Goal: Information Seeking & Learning: Find specific fact

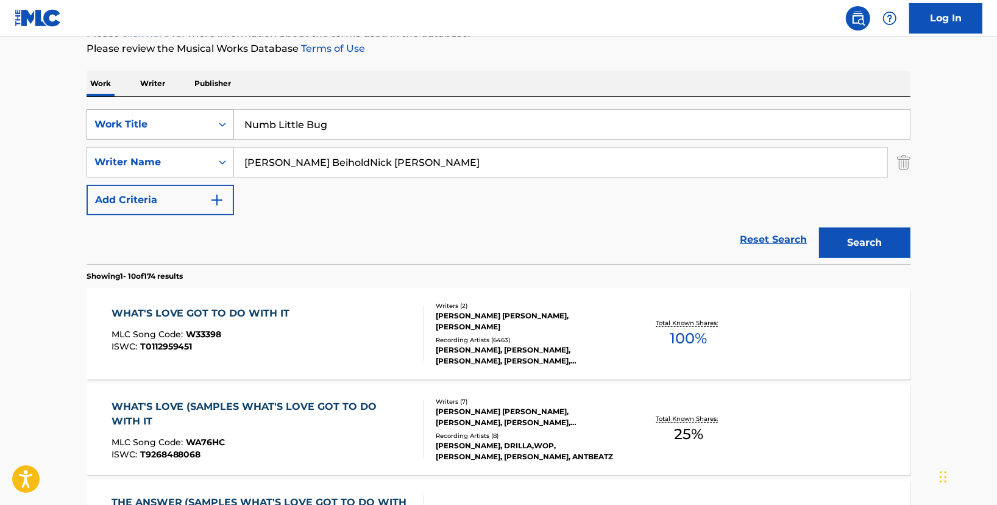
drag, startPoint x: 377, startPoint y: 127, endPoint x: 172, endPoint y: 116, distance: 205.7
click at [172, 116] on div "SearchWithCriteria60a7d4c3-d1c3-4386-845c-5f14db8f1e41 Work Title Numb Little B…" at bounding box center [499, 124] width 824 height 30
paste input "Take Me To [DEMOGRAPHIC_DATA] - Hozier"
drag, startPoint x: 348, startPoint y: 119, endPoint x: 610, endPoint y: 128, distance: 262.2
click at [606, 128] on input "Take Me To [DEMOGRAPHIC_DATA] - Hozier" at bounding box center [572, 124] width 676 height 29
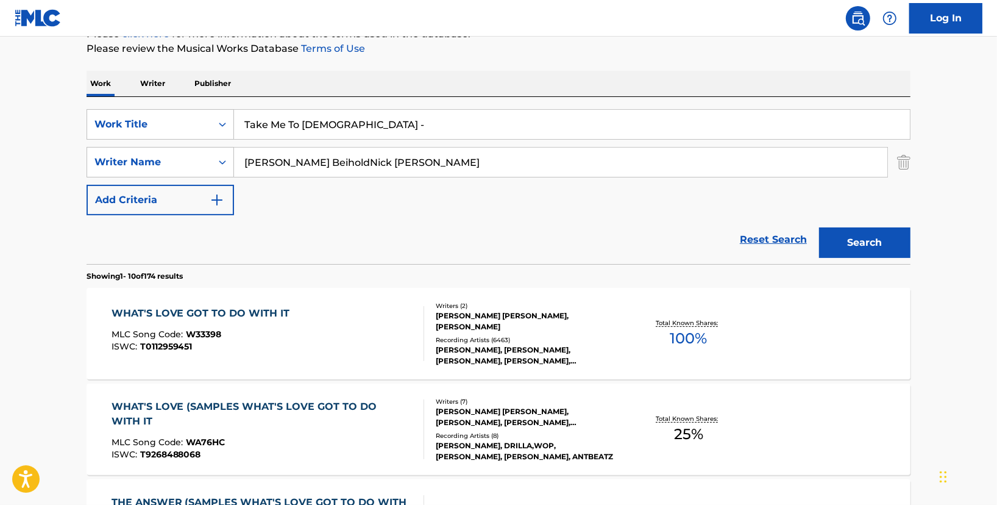
type input "Take Me To [DEMOGRAPHIC_DATA] -"
click at [535, 45] on p "Please review the Musical Works Database Terms of Use" at bounding box center [499, 48] width 824 height 15
drag, startPoint x: 405, startPoint y: 166, endPoint x: 133, endPoint y: 165, distance: 271.9
click at [133, 165] on div "SearchWithCriteriac7fc9174-7328-43a3-ac02-4cfc23f19fef Writer Name [PERSON_NAME…" at bounding box center [499, 162] width 824 height 30
paste input "Hozier"
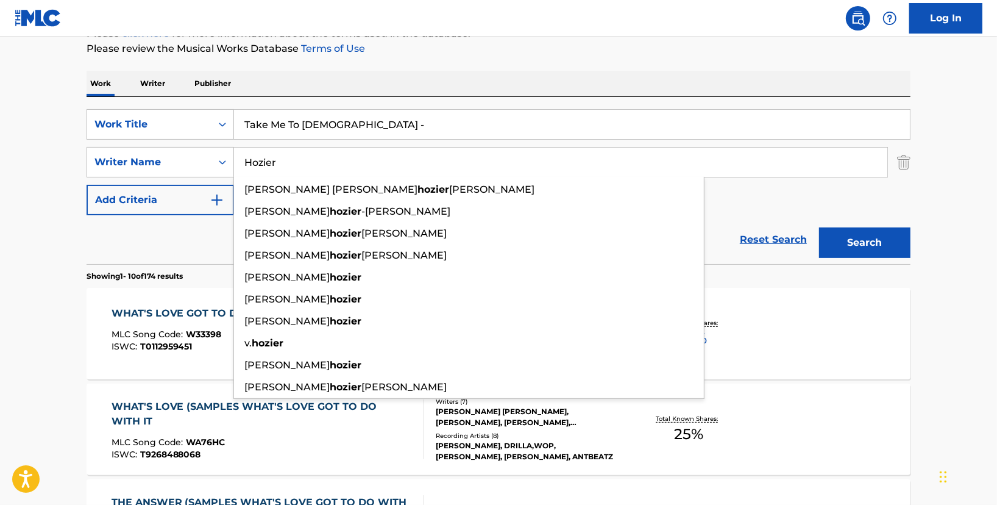
type input "Hozier"
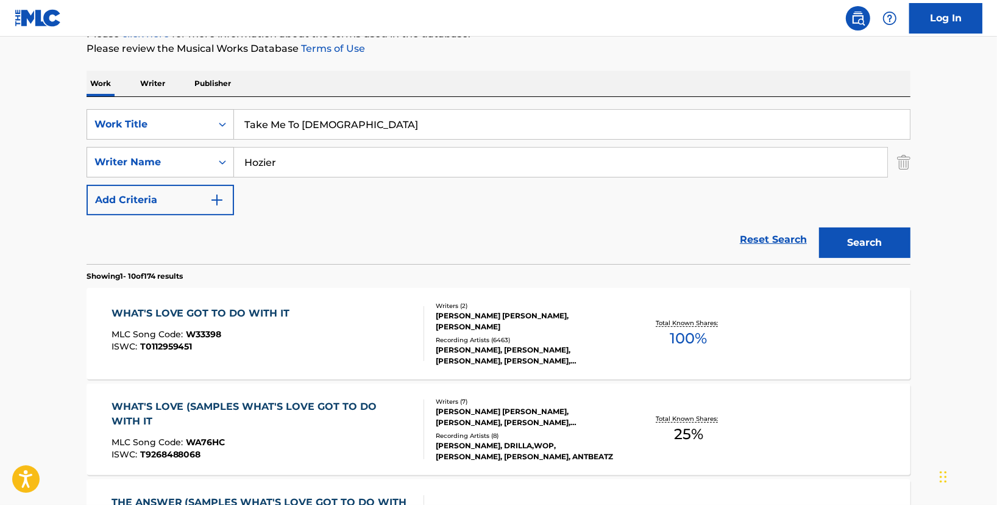
drag, startPoint x: 340, startPoint y: 125, endPoint x: 355, endPoint y: 127, distance: 16.0
click at [355, 127] on input "Take Me To [DEMOGRAPHIC_DATA]" at bounding box center [572, 124] width 676 height 29
type input "Take Me To [DEMOGRAPHIC_DATA]"
click at [433, 94] on div "Work Writer Publisher" at bounding box center [499, 84] width 824 height 26
click at [865, 235] on button "Search" at bounding box center [864, 242] width 91 height 30
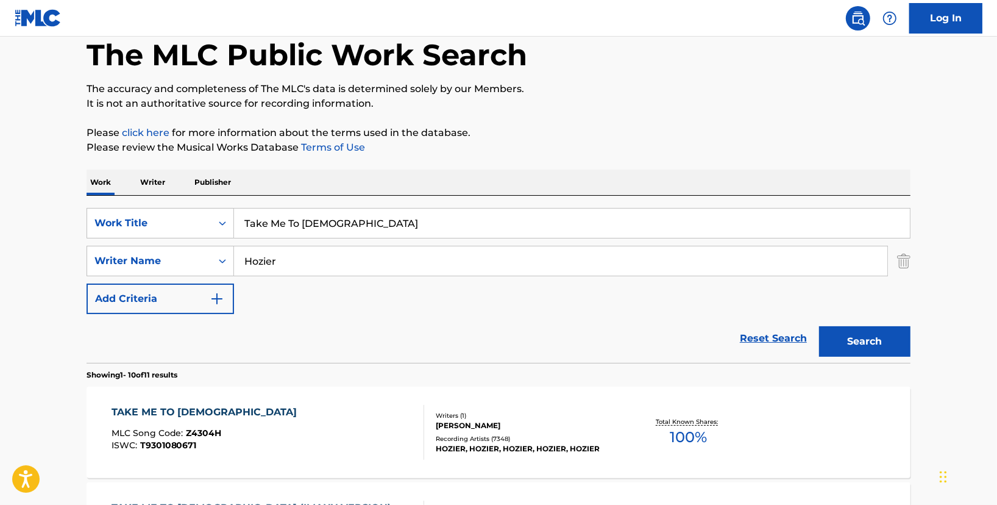
scroll to position [162, 0]
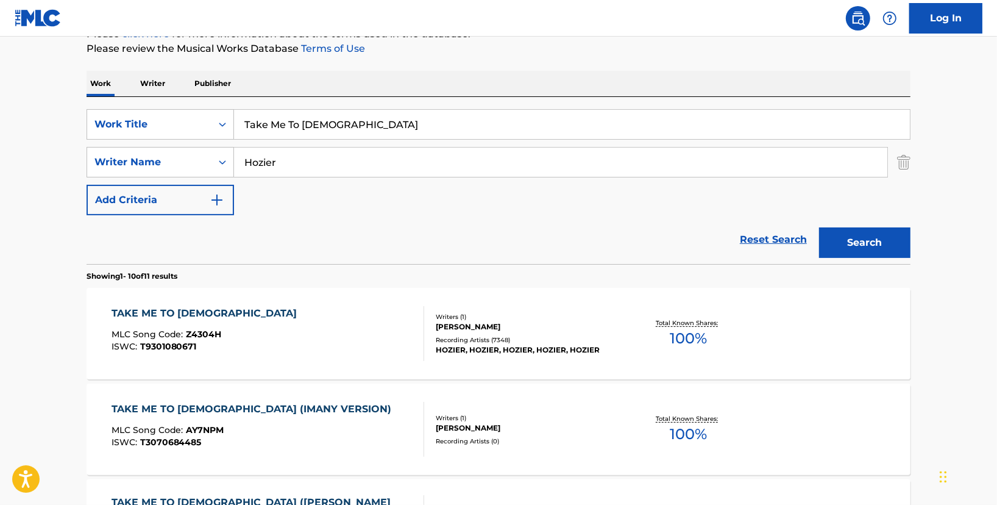
click at [91, 288] on div "TAKE ME TO [DEMOGRAPHIC_DATA] MLC Song Code : Z4304H ISWC : T9301080671 Writers…" at bounding box center [499, 333] width 824 height 91
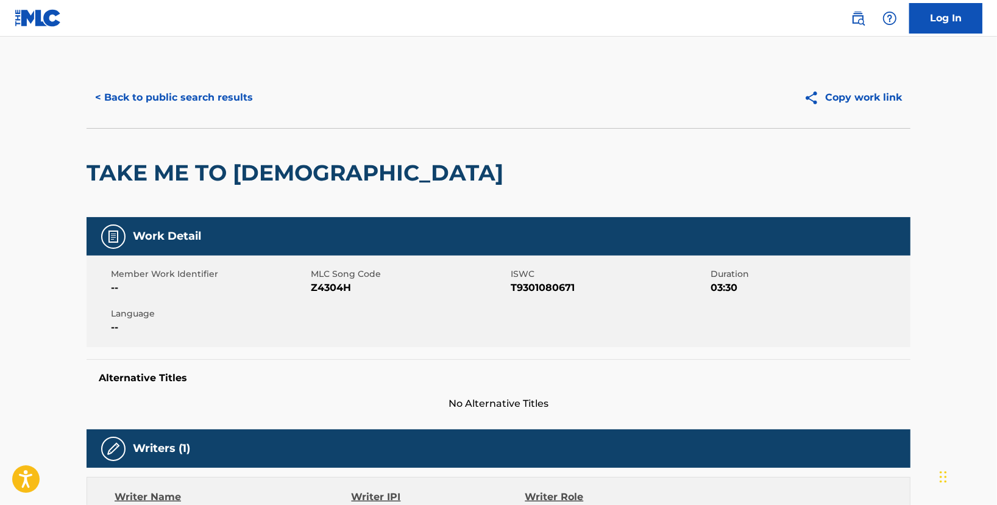
click at [227, 315] on span "Language" at bounding box center [209, 313] width 197 height 13
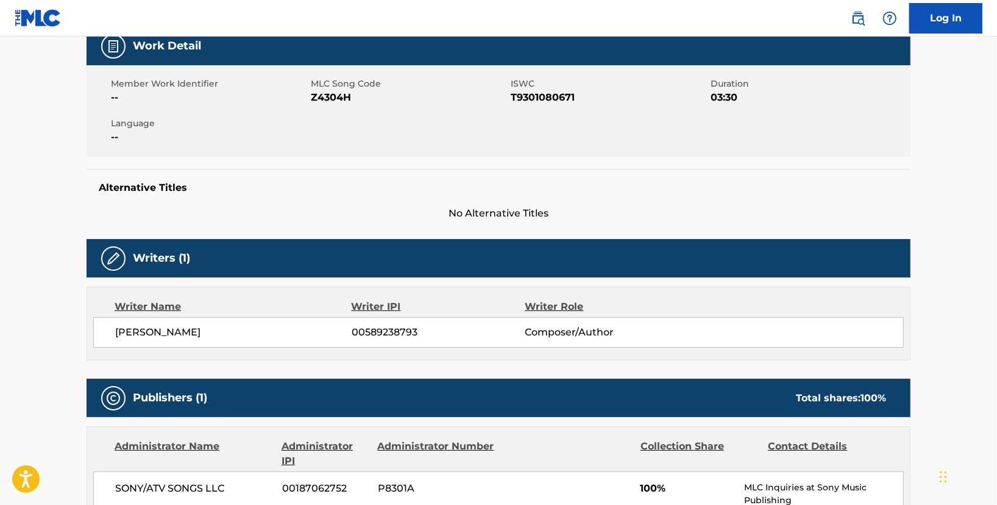
scroll to position [488, 0]
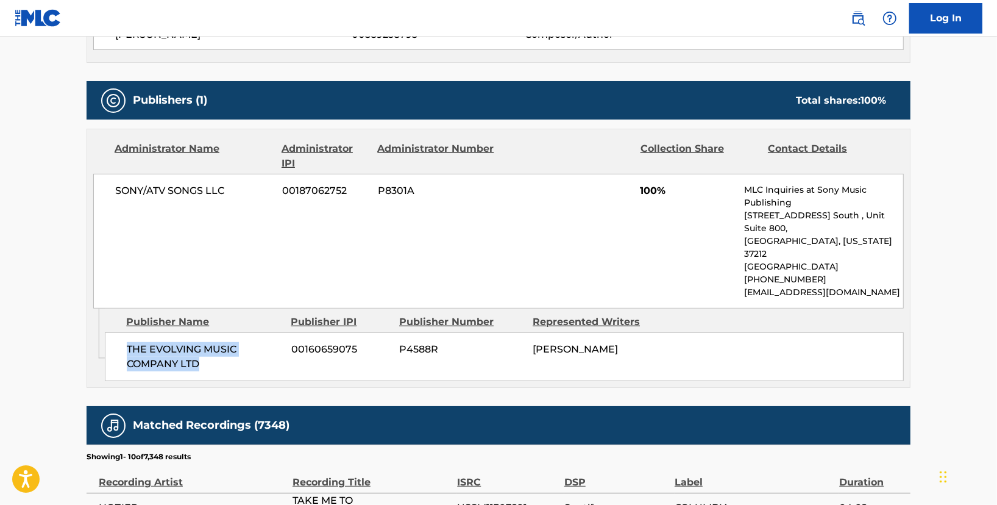
drag, startPoint x: 119, startPoint y: 317, endPoint x: 230, endPoint y: 346, distance: 114.1
click at [230, 346] on div "THE EVOLVING MUSIC COMPANY LTD 00160659075 P4588R [PERSON_NAME]" at bounding box center [504, 356] width 799 height 49
copy span "THE EVOLVING MUSIC COMPANY LTD"
drag, startPoint x: 24, startPoint y: 140, endPoint x: 82, endPoint y: 3, distance: 149.1
click at [26, 140] on main "< Back to public search results Copy work link TAKE ME TO CHURCH Work Detail Me…" at bounding box center [498, 205] width 997 height 1312
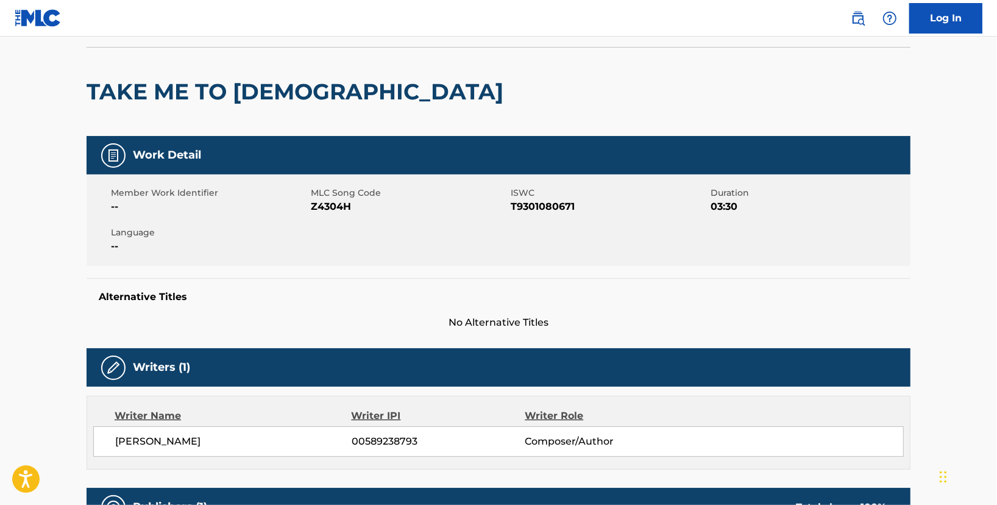
scroll to position [0, 0]
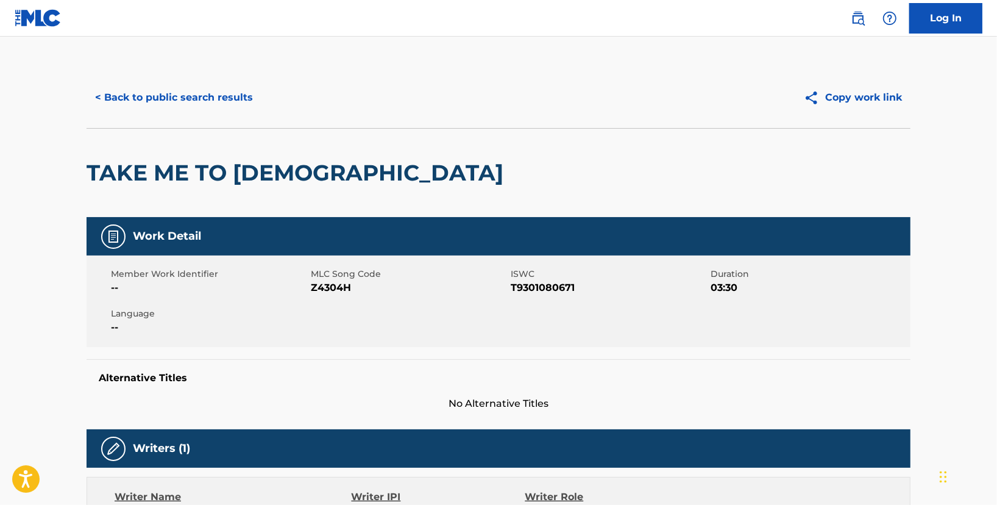
click at [191, 88] on button "< Back to public search results" at bounding box center [174, 97] width 175 height 30
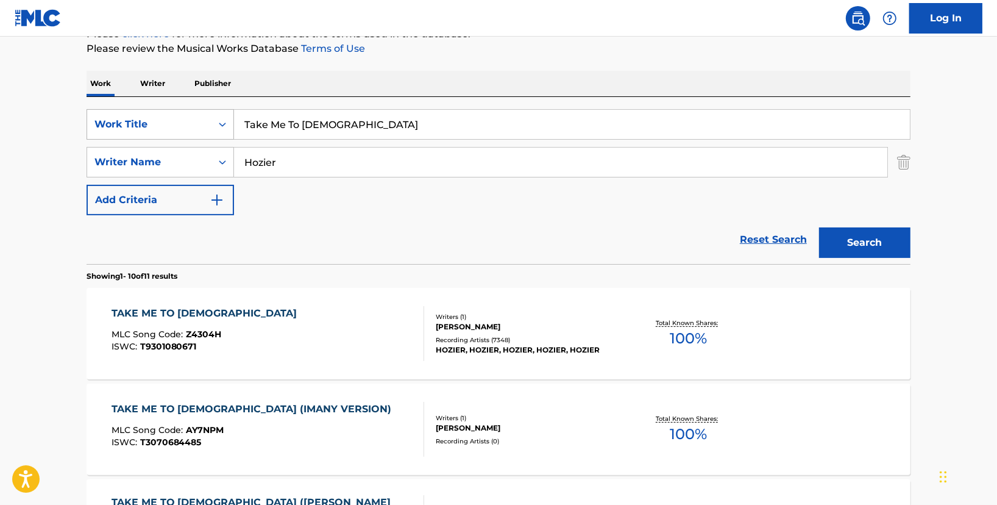
drag, startPoint x: 382, startPoint y: 116, endPoint x: 127, endPoint y: 127, distance: 254.4
click at [127, 127] on div "SearchWithCriteria60a7d4c3-d1c3-4386-845c-5f14db8f1e41 Work Title Take Me To [D…" at bounding box center [499, 124] width 824 height 30
paste input "Broken & Beautiful"
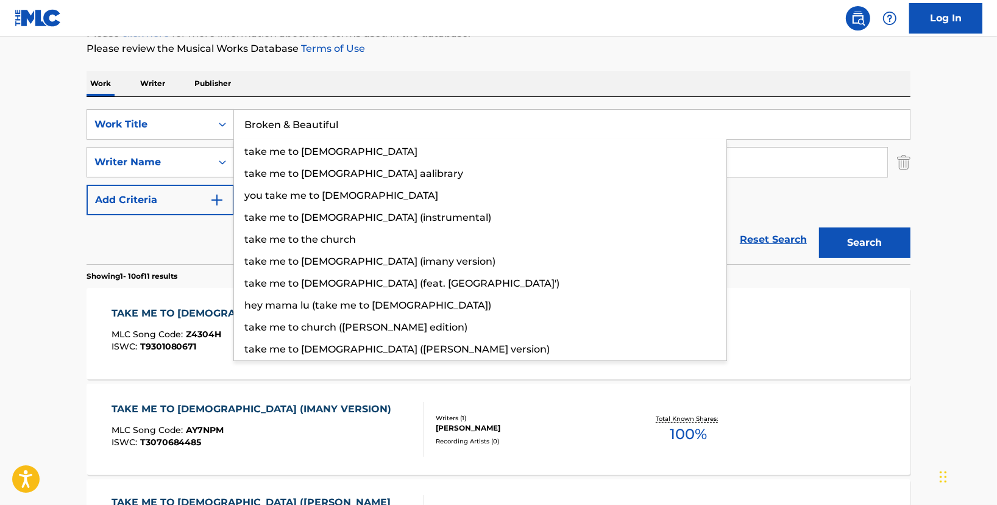
click at [591, 118] on input "Broken & Beautiful" at bounding box center [572, 124] width 676 height 29
type input "Broken & Beautiful"
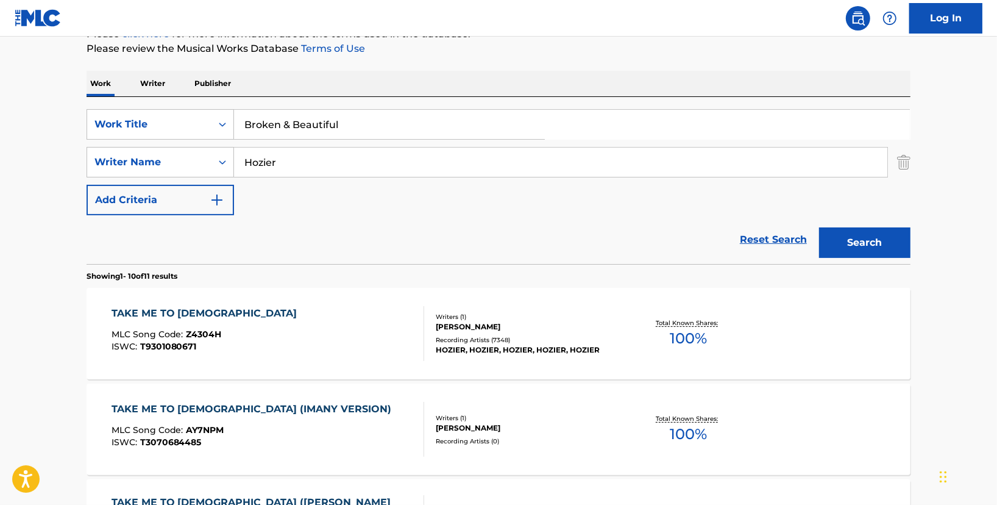
click at [766, 78] on div "Work Writer Publisher" at bounding box center [499, 84] width 824 height 26
drag, startPoint x: 441, startPoint y: 157, endPoint x: 109, endPoint y: 120, distance: 334.2
click at [110, 121] on div "SearchWithCriteria60a7d4c3-d1c3-4386-845c-5f14db8f1e41 Work Title Broken & Beau…" at bounding box center [499, 162] width 824 height 106
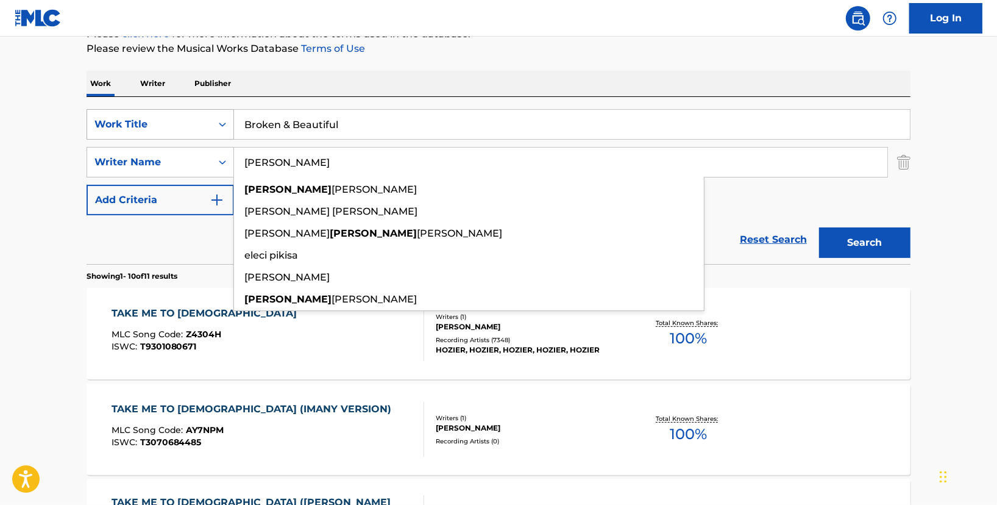
click at [819, 227] on button "Search" at bounding box center [864, 242] width 91 height 30
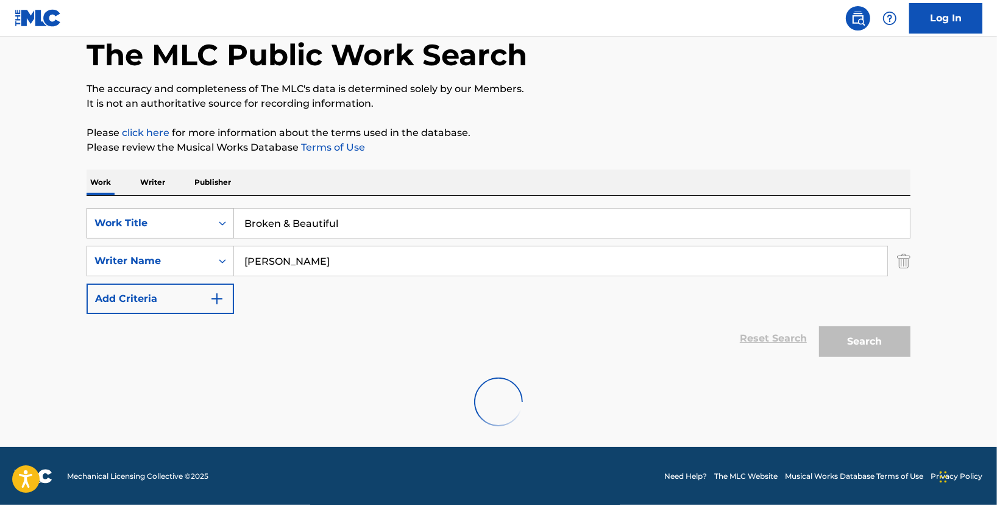
scroll to position [24, 0]
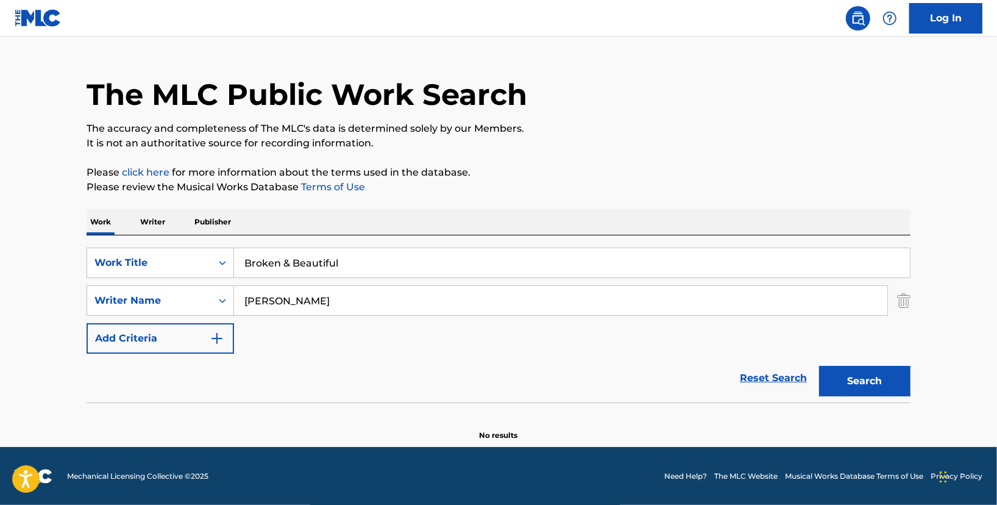
click at [252, 301] on input "[PERSON_NAME]" at bounding box center [560, 300] width 653 height 29
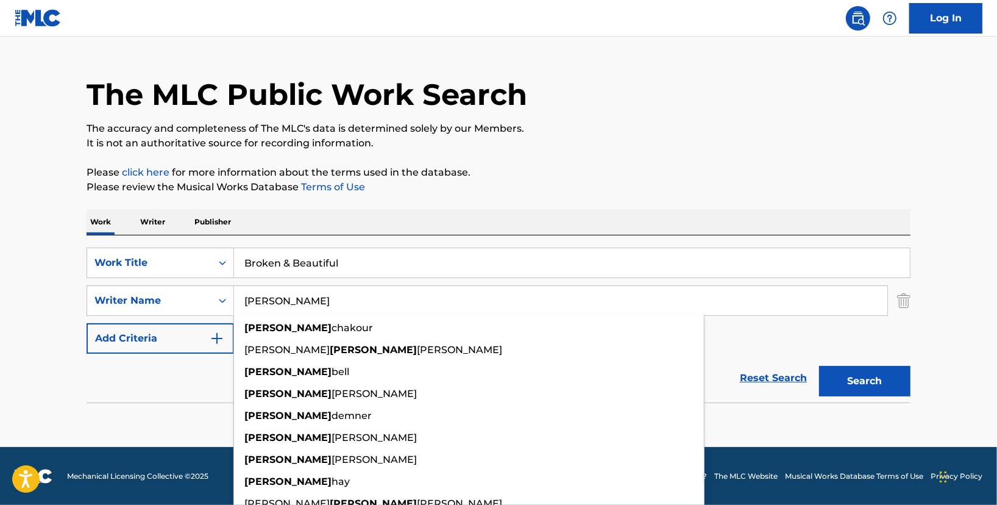
type input "[PERSON_NAME]"
click at [819, 366] on button "Search" at bounding box center [864, 381] width 91 height 30
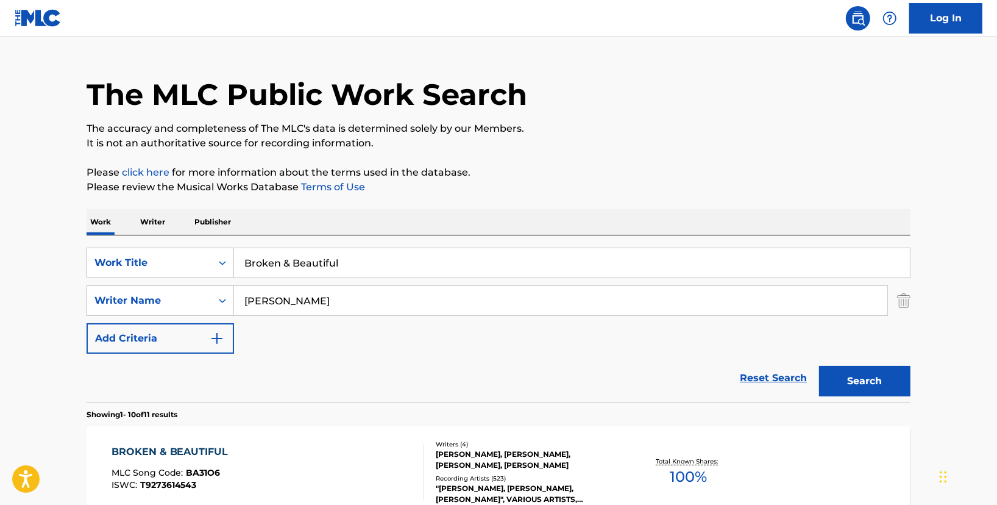
click at [299, 453] on div "BROKEN & BEAUTIFUL MLC Song Code : BA31O6 ISWC : T9273614543" at bounding box center [268, 471] width 313 height 55
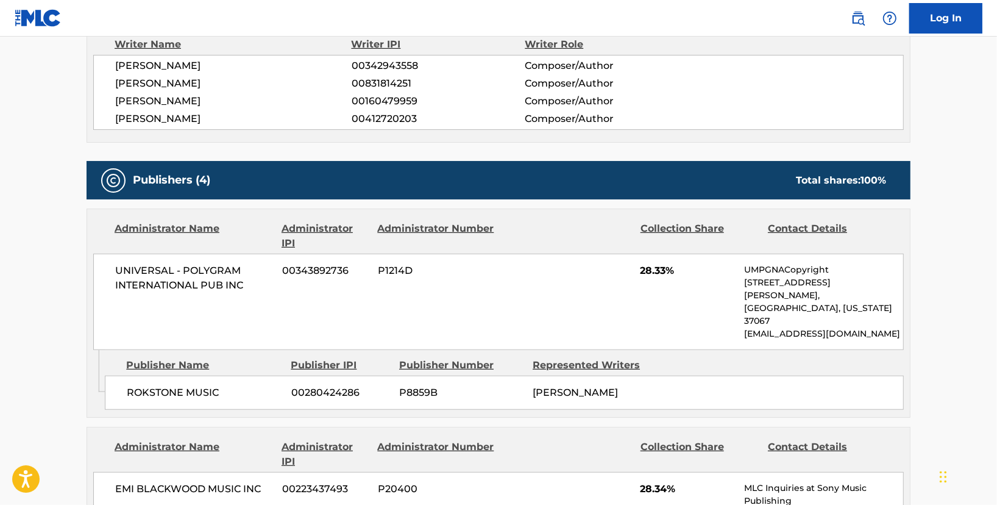
scroll to position [569, 0]
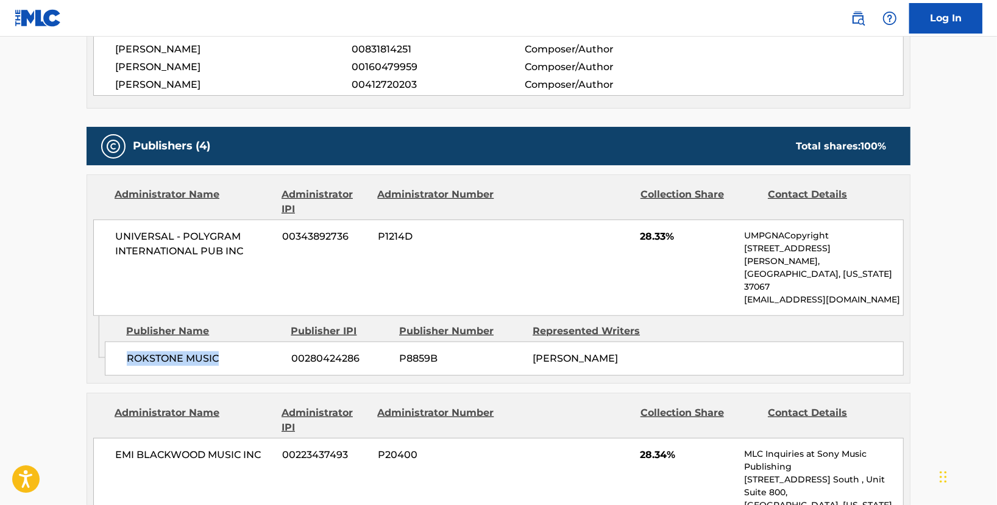
copy span "ROKSTONE MUSIC"
drag, startPoint x: 127, startPoint y: 334, endPoint x: 229, endPoint y: 333, distance: 102.4
click at [229, 351] on span "ROKSTONE MUSIC" at bounding box center [204, 358] width 155 height 15
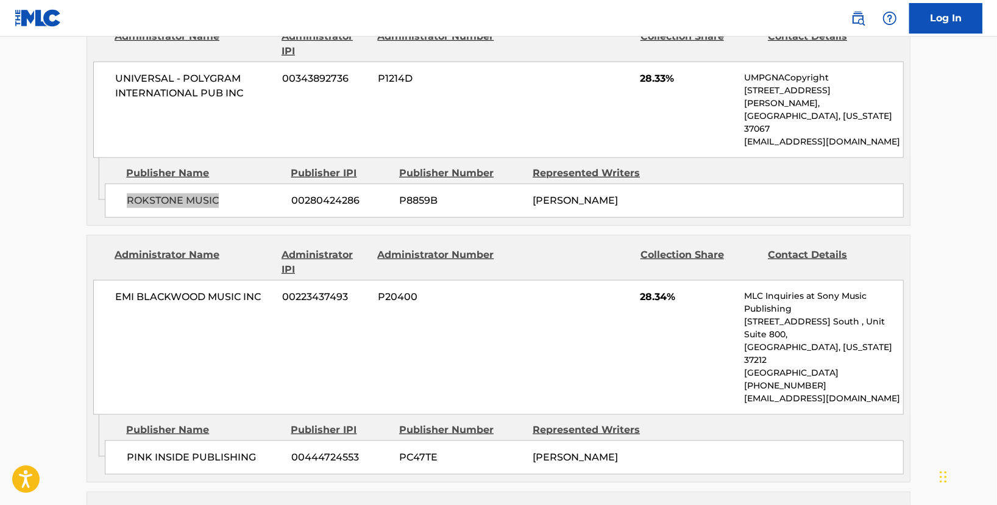
scroll to position [731, 0]
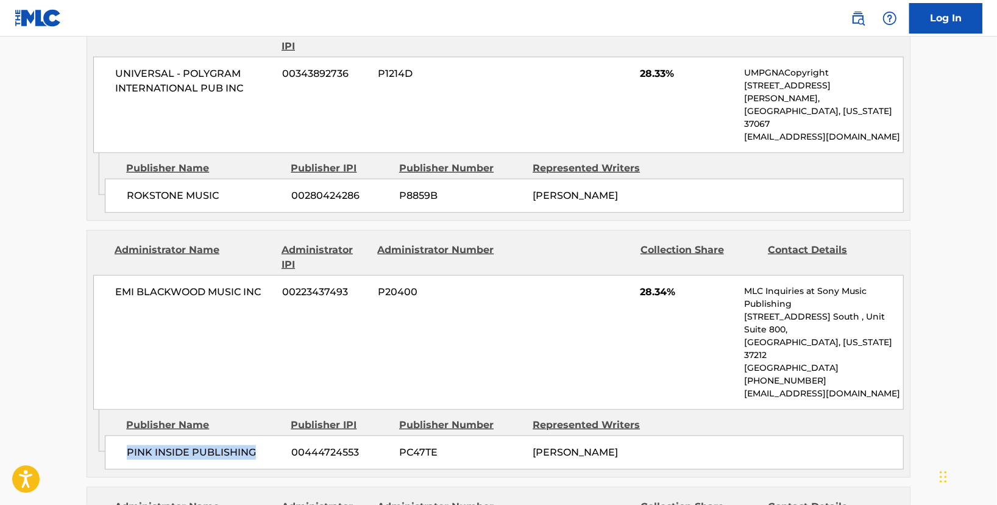
drag, startPoint x: 120, startPoint y: 411, endPoint x: 262, endPoint y: 405, distance: 142.2
click at [262, 435] on div "PINK INSIDE PUBLISHING 00444724553 PC47TE [PERSON_NAME]" at bounding box center [504, 452] width 799 height 34
copy span "PINK INSIDE PUBLISHING"
drag, startPoint x: 637, startPoint y: 271, endPoint x: 686, endPoint y: 263, distance: 49.3
click at [686, 275] on div "EMI [PERSON_NAME] MUSIC INC 00223437493 P20400 28.34% MLC Inquiries at Sony Mus…" at bounding box center [498, 342] width 811 height 135
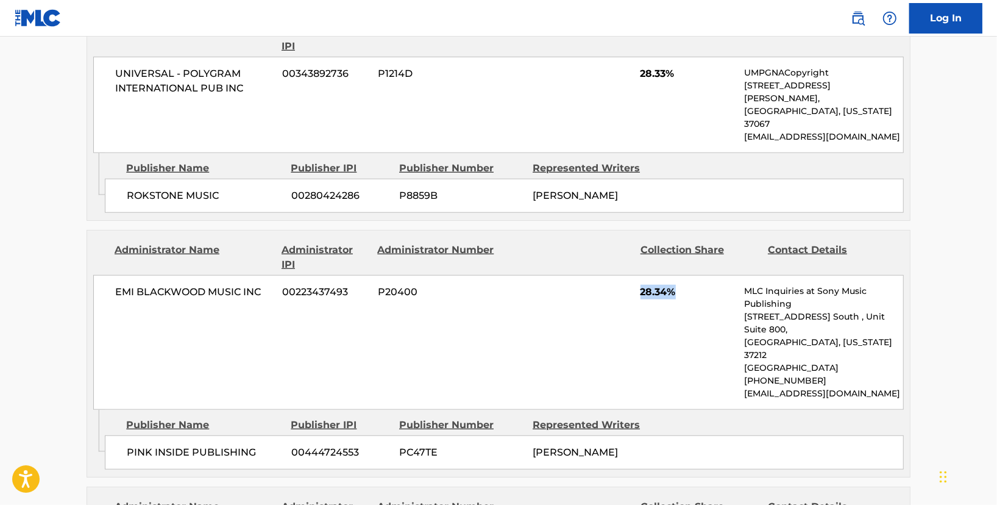
copy span "28.34%"
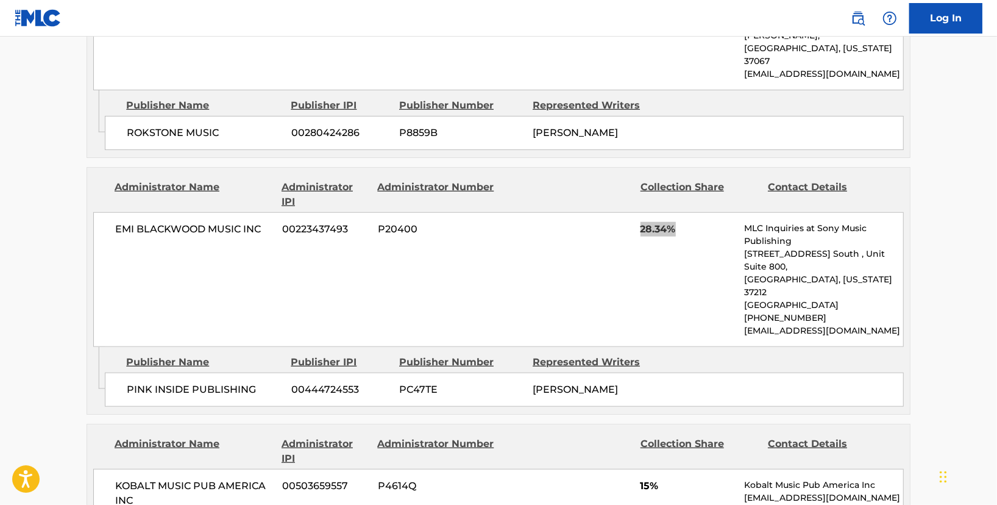
scroll to position [975, 0]
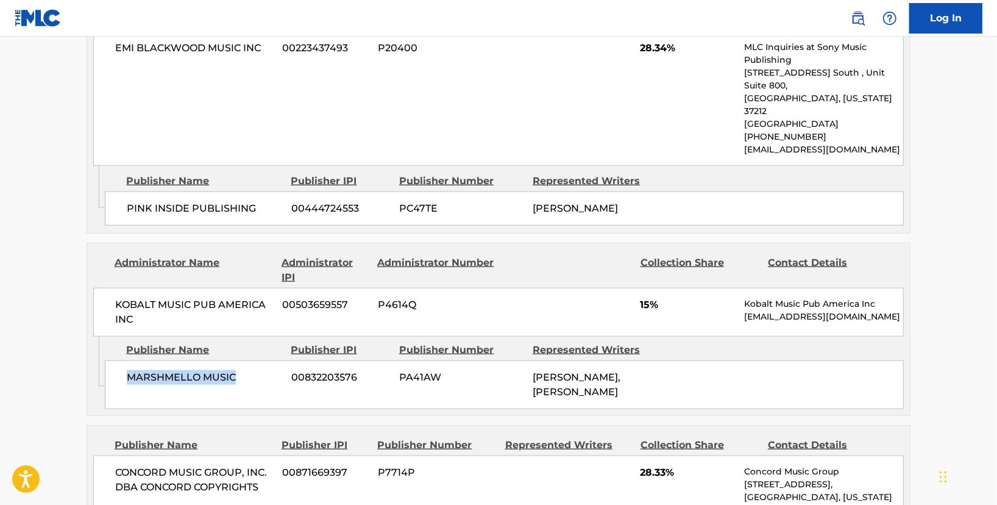
drag, startPoint x: 118, startPoint y: 324, endPoint x: 276, endPoint y: 333, distance: 158.1
click at [276, 360] on div "MARSHMELLO MUSIC 00832203576 PA41AW [PERSON_NAME], [PERSON_NAME]" at bounding box center [504, 384] width 799 height 49
copy span "MARSHMELLO MUSIC"
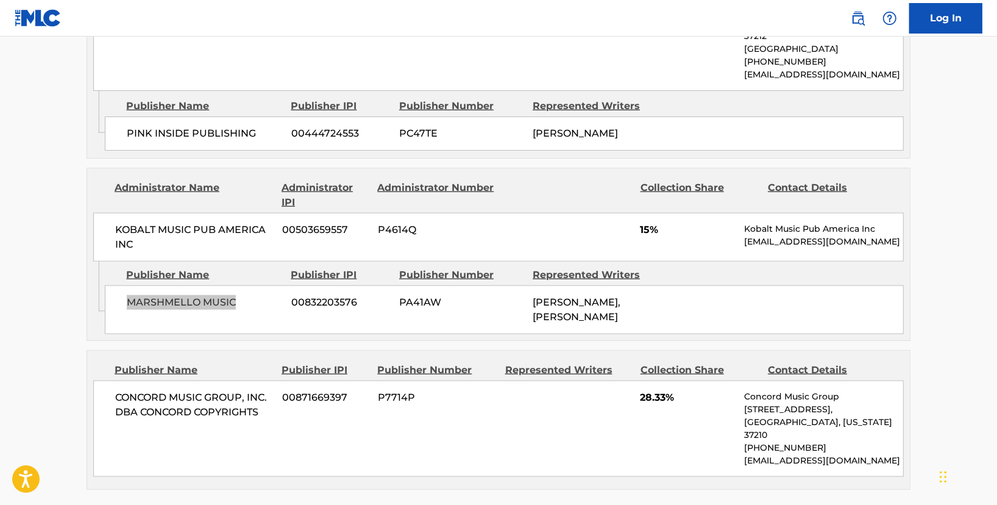
scroll to position [1137, 0]
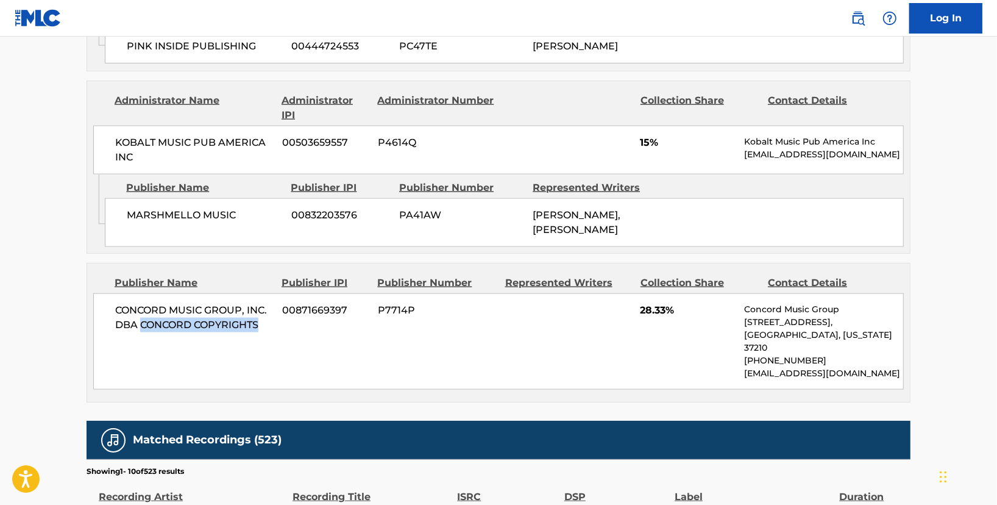
drag, startPoint x: 141, startPoint y: 302, endPoint x: 271, endPoint y: 311, distance: 130.2
click at [265, 307] on span "CONCORD MUSIC GROUP, INC. DBA CONCORD COPYRIGHTS" at bounding box center [194, 317] width 158 height 29
copy span "CONCORD COPYRIGHTS"
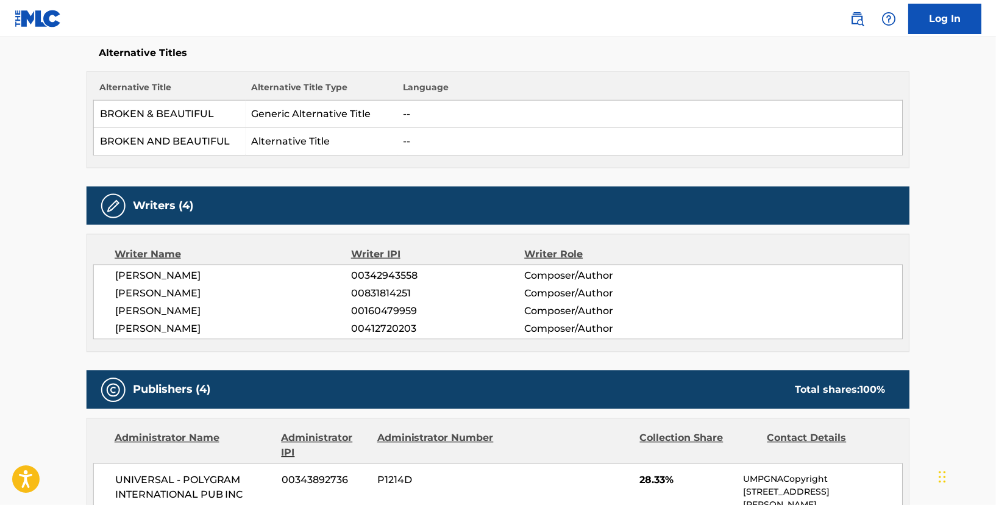
scroll to position [325, 0]
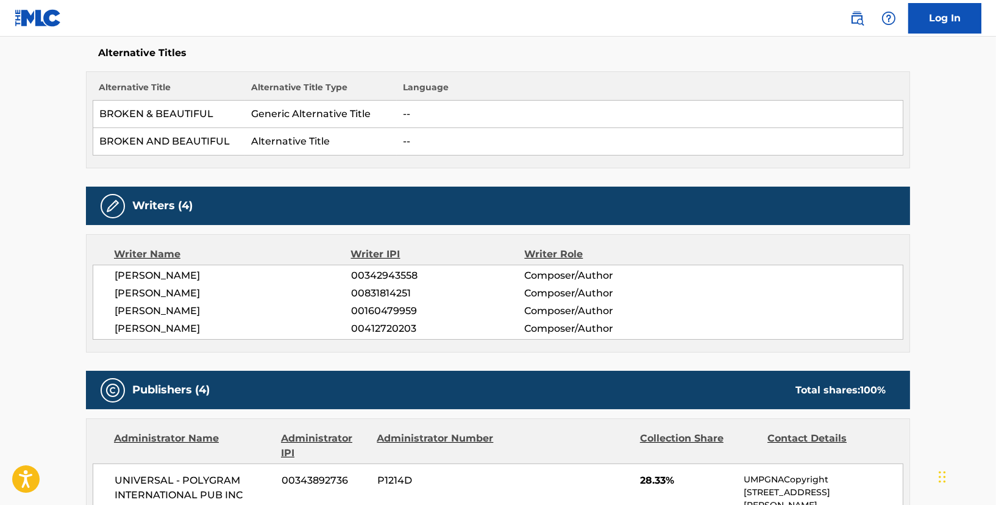
drag, startPoint x: 65, startPoint y: 56, endPoint x: 121, endPoint y: 12, distance: 71.7
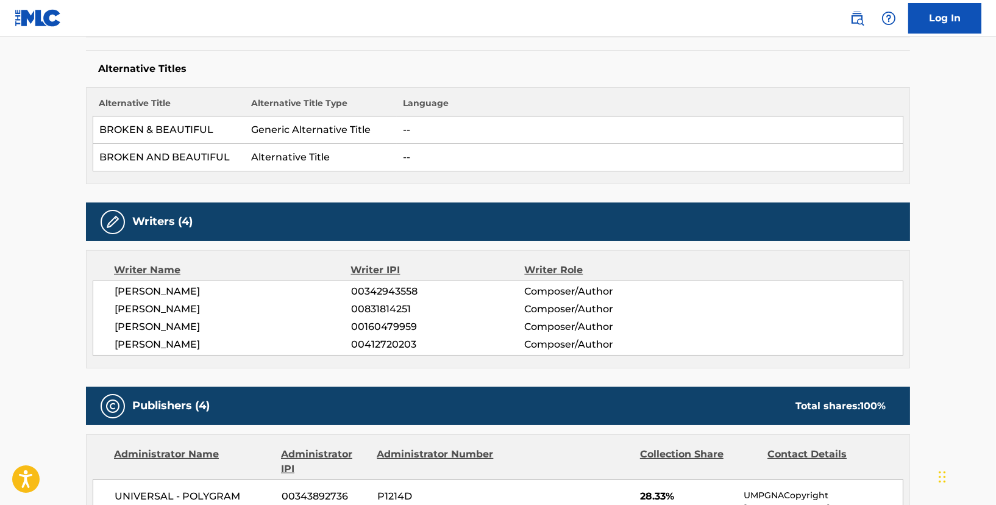
scroll to position [0, 0]
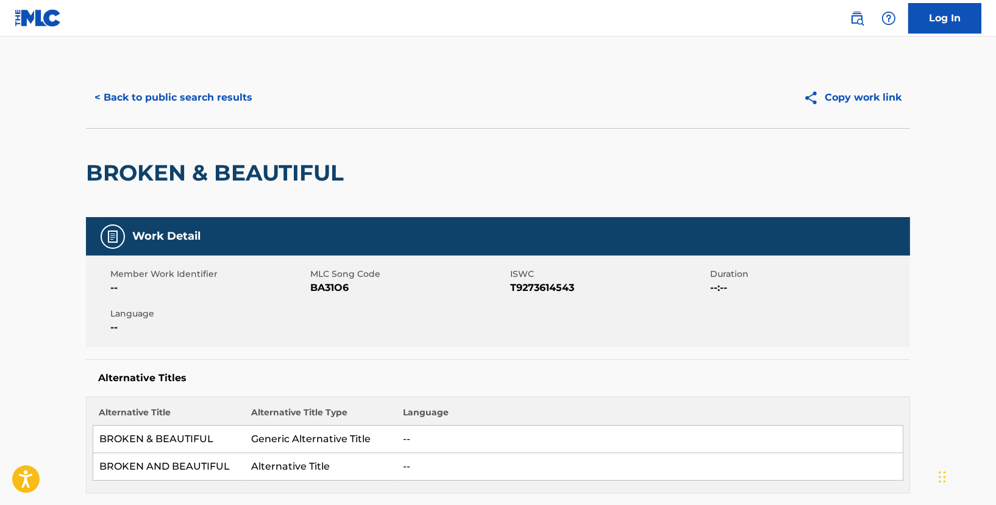
click at [205, 92] on button "< Back to public search results" at bounding box center [173, 97] width 175 height 30
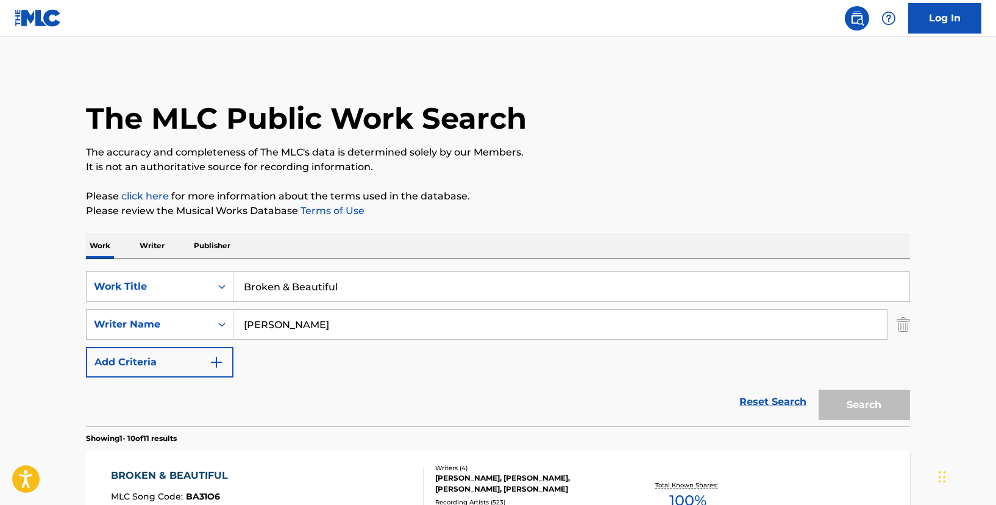
scroll to position [24, 0]
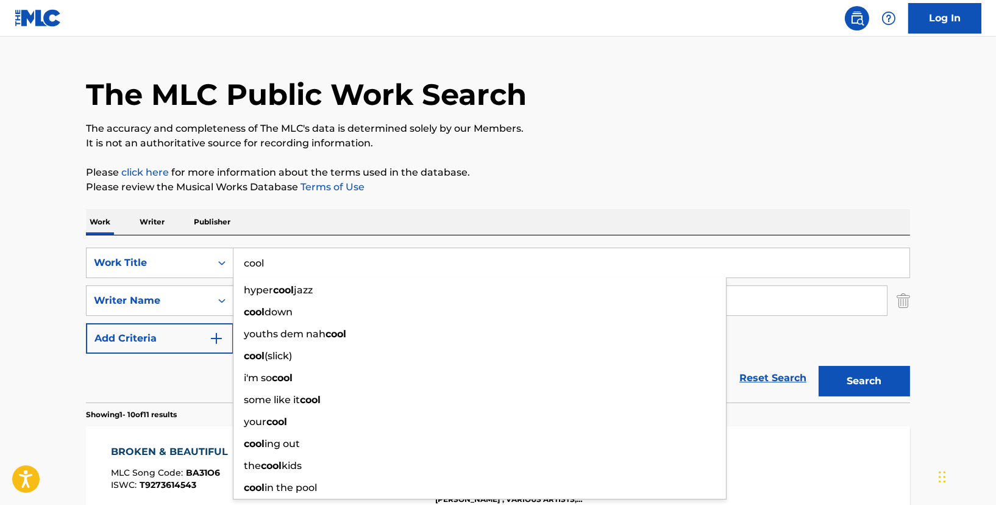
type input "cool"
click at [496, 132] on p "The accuracy and completeness of The MLC's data is determined solely by our Mem…" at bounding box center [498, 128] width 824 height 15
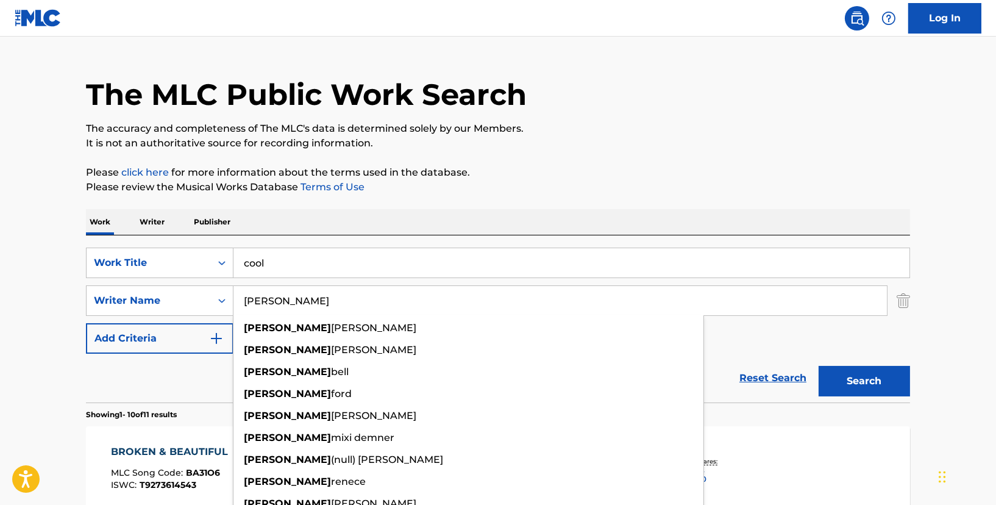
drag, startPoint x: 295, startPoint y: 310, endPoint x: 42, endPoint y: 305, distance: 253.0
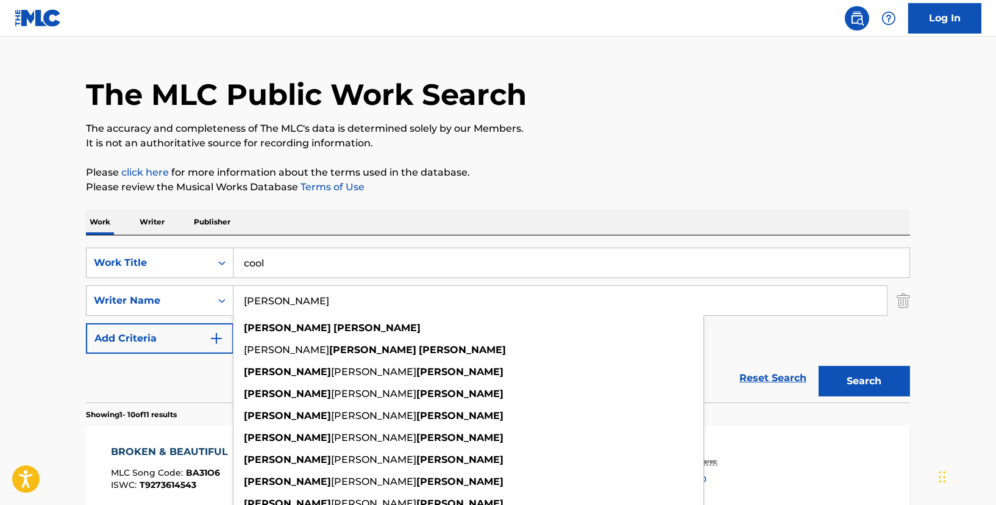
type input "[PERSON_NAME]"
click at [819, 366] on button "Search" at bounding box center [864, 381] width 91 height 30
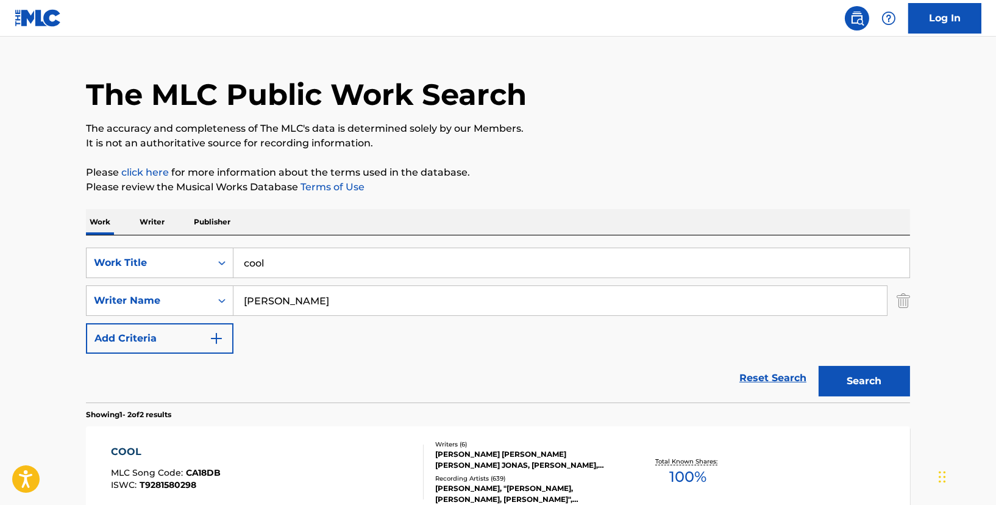
click at [293, 480] on div "COOL MLC Song Code : CA18DB ISWC : T9281580298" at bounding box center [267, 471] width 313 height 55
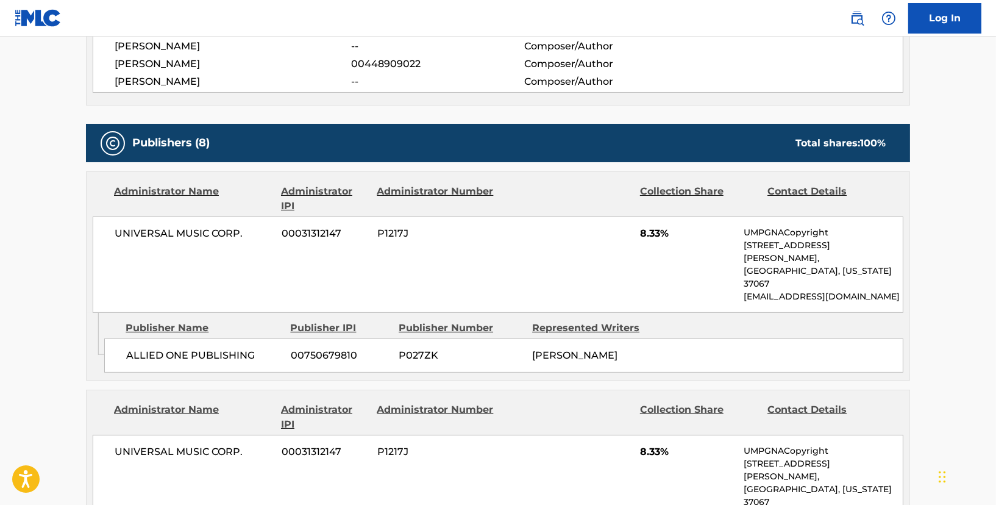
scroll to position [650, 0]
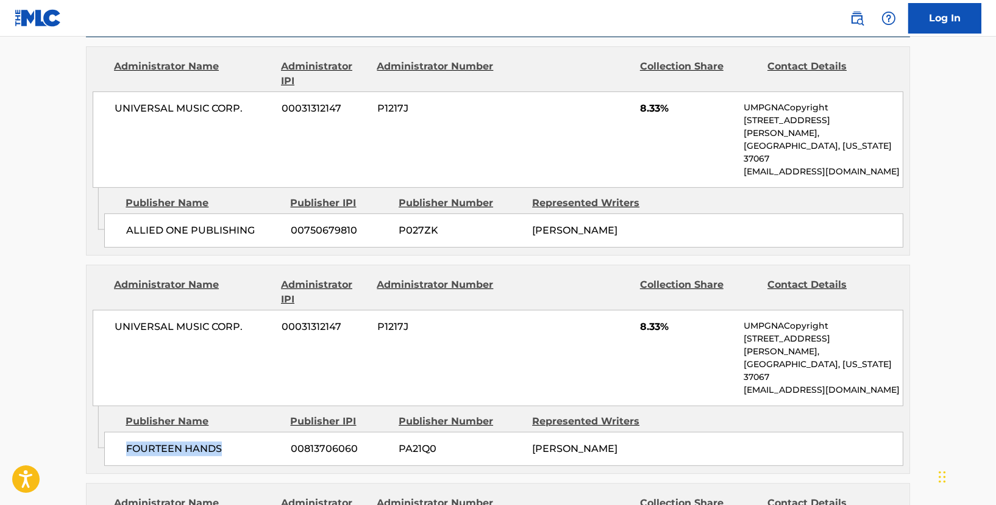
drag, startPoint x: 126, startPoint y: 394, endPoint x: 226, endPoint y: 395, distance: 100.0
click at [226, 432] on div "FOURTEEN HANDS 00813706060 PA21Q0 [PERSON_NAME]" at bounding box center [503, 449] width 799 height 34
copy span "FOURTEEN HANDS"
drag, startPoint x: 115, startPoint y: 197, endPoint x: 278, endPoint y: 198, distance: 163.4
click at [279, 213] on div "ALLIED ONE PUBLISHING 00750679810 P027ZK [PERSON_NAME]" at bounding box center [503, 230] width 799 height 34
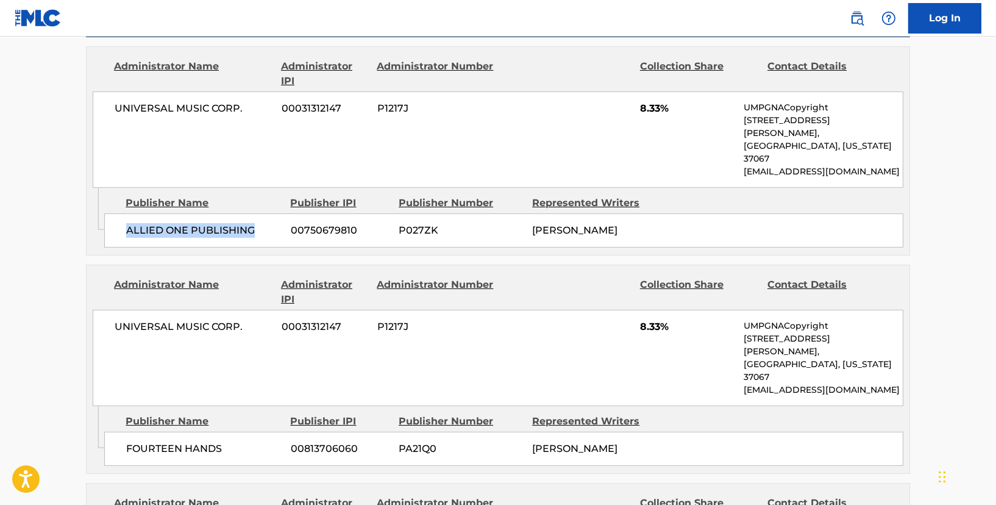
copy span "ALLIED ONE PUBLISHING"
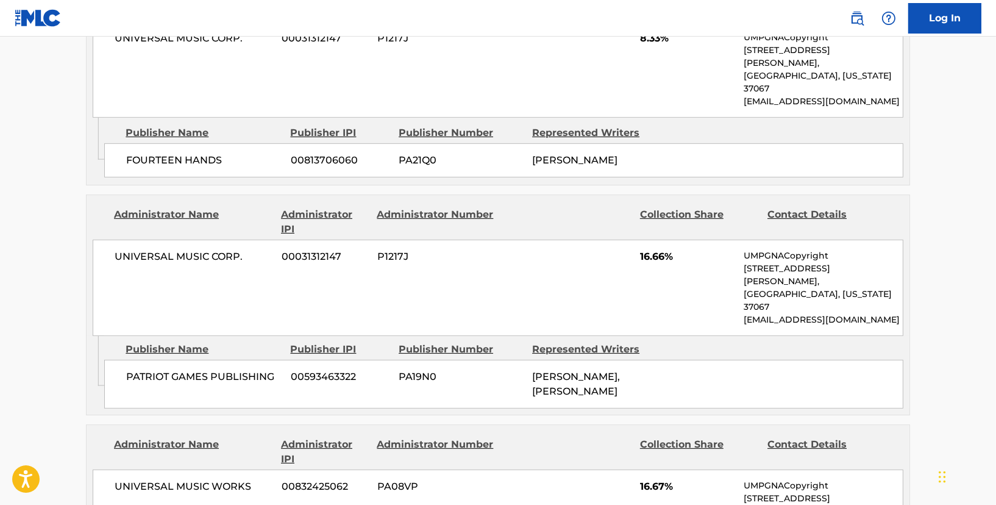
scroll to position [975, 0]
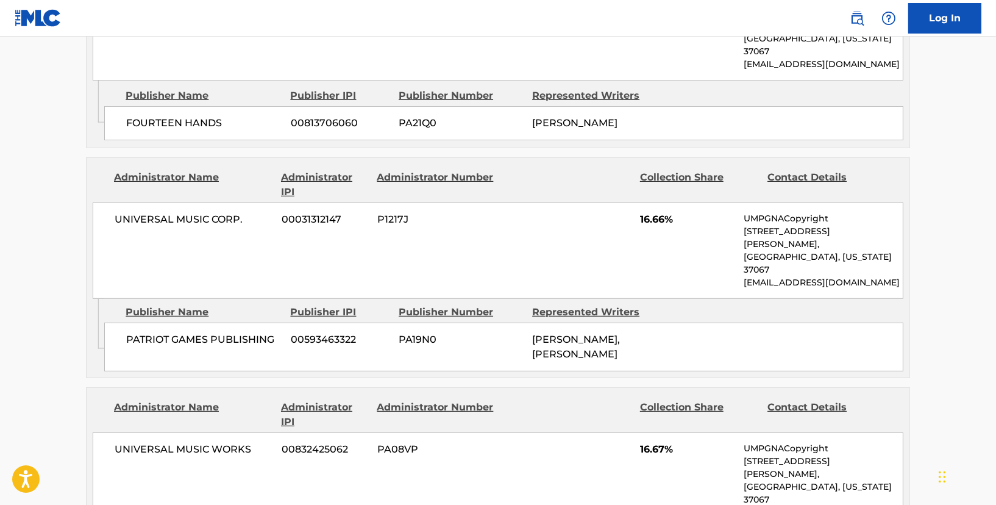
click at [101, 299] on icon "Admin Original Publisher Connecting Line" at bounding box center [96, 324] width 18 height 51
drag, startPoint x: 616, startPoint y: 167, endPoint x: 714, endPoint y: 172, distance: 98.9
click at [714, 202] on div "UNIVERSAL MUSIC CORP. 00031312147 P1217J 16.66% UMPGNACopyright [STREET_ADDRESS…" at bounding box center [498, 250] width 811 height 96
copy span "16.66%"
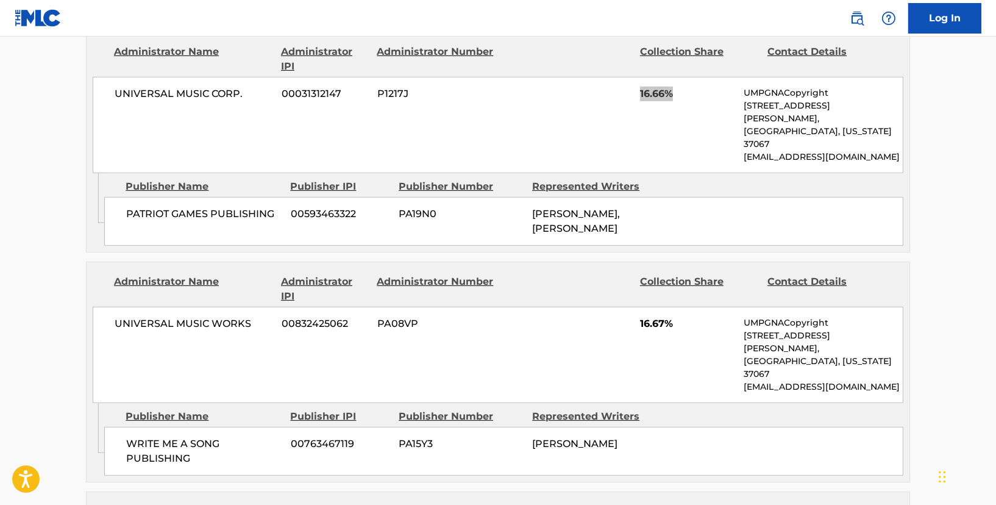
scroll to position [1137, 0]
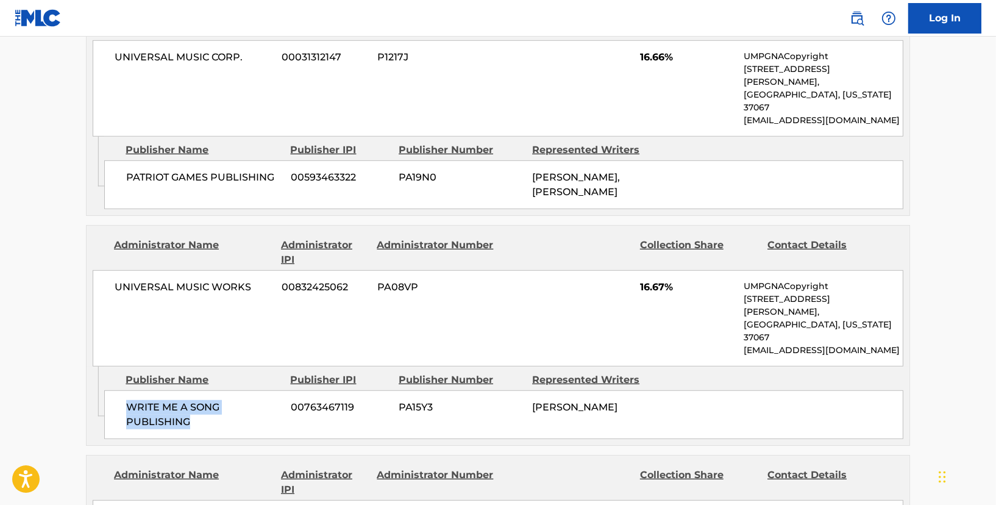
drag, startPoint x: 119, startPoint y: 296, endPoint x: 223, endPoint y: 329, distance: 109.3
click at [223, 390] on div "WRITE ME A SONG PUBLISHING 00763467119 PA15Y3 [PERSON_NAME]" at bounding box center [503, 414] width 799 height 49
copy span "WRITE ME A SONG PUBLISHING"
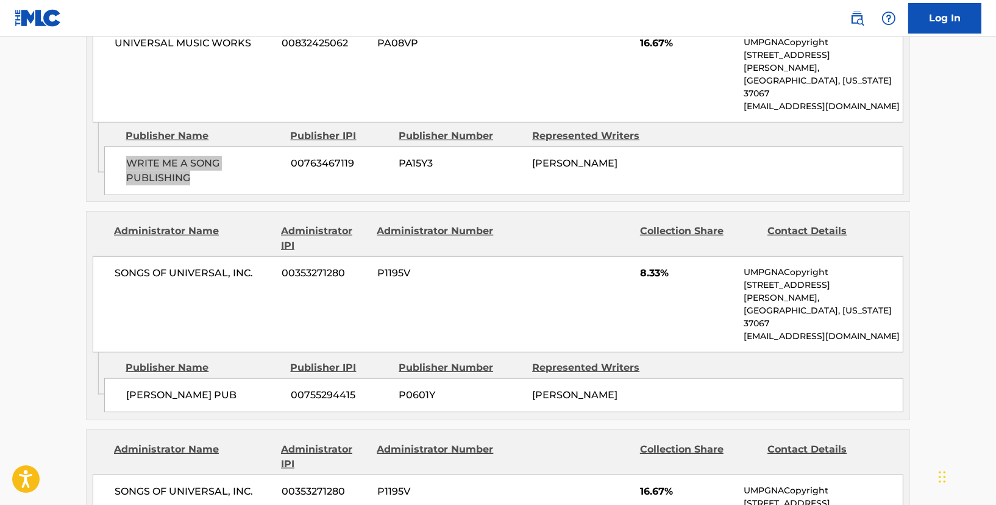
scroll to position [1463, 0]
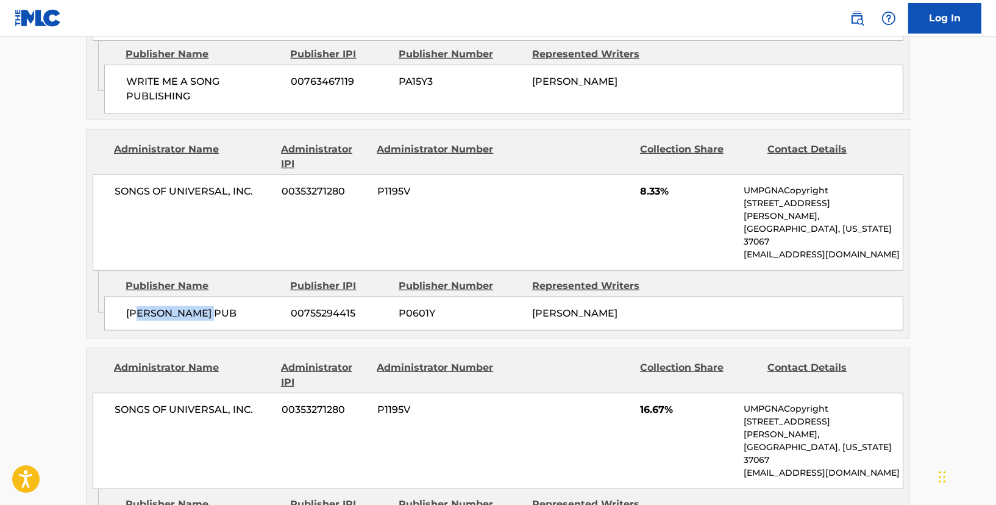
drag, startPoint x: 139, startPoint y: 193, endPoint x: 203, endPoint y: 194, distance: 64.0
click at [215, 296] on div "[PERSON_NAME] PUB 00755294415 P0601Y [PERSON_NAME]" at bounding box center [503, 313] width 799 height 34
click at [174, 306] on span "[PERSON_NAME] PUB" at bounding box center [203, 313] width 155 height 15
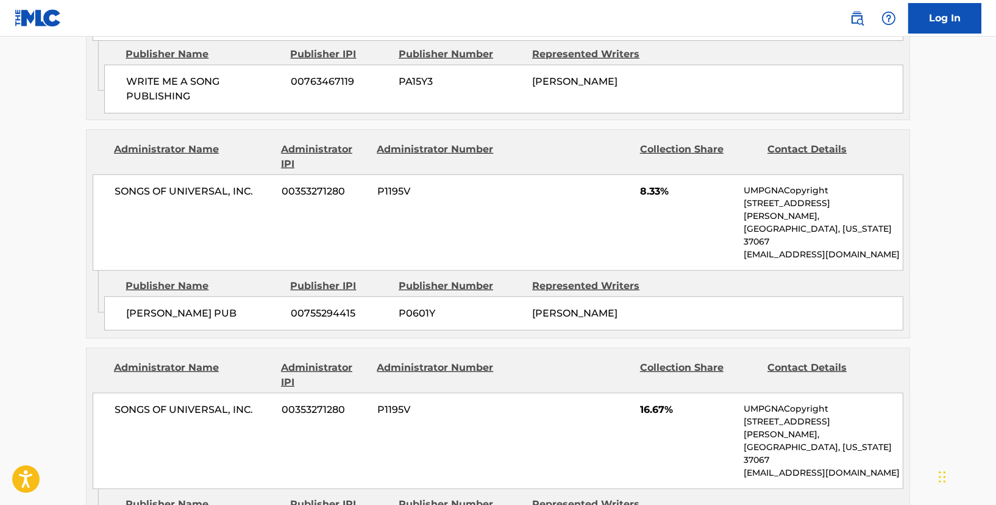
drag, startPoint x: 128, startPoint y: 385, endPoint x: 279, endPoint y: 388, distance: 150.6
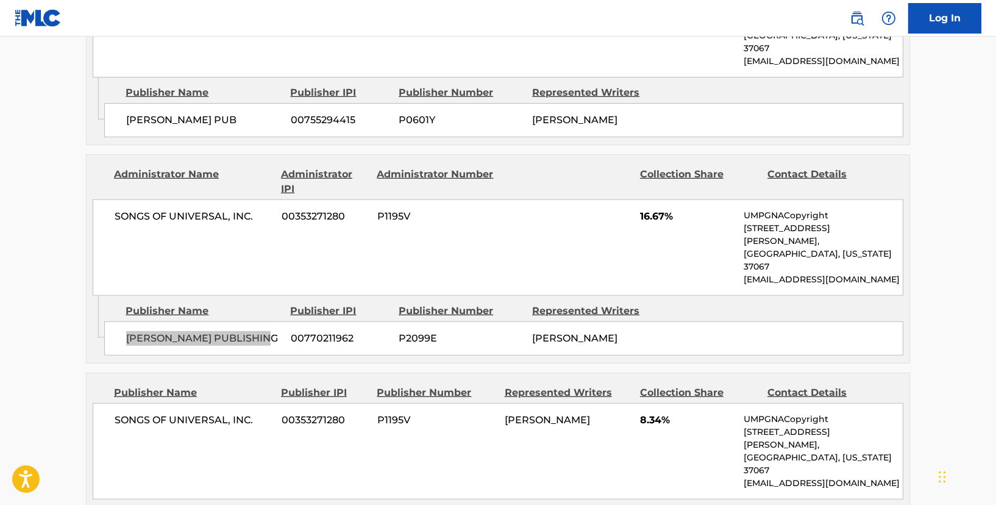
scroll to position [1788, 0]
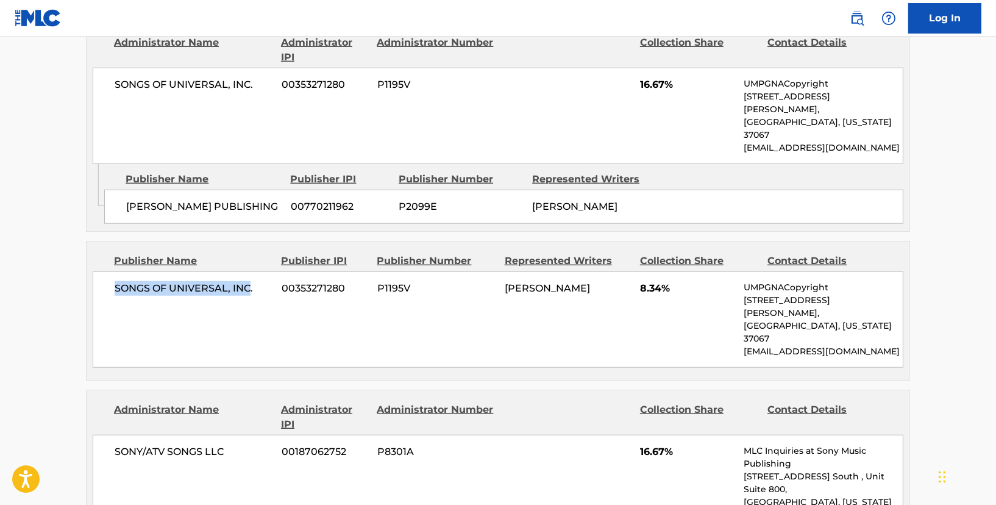
drag, startPoint x: 149, startPoint y: 148, endPoint x: 250, endPoint y: 164, distance: 102.4
click at [250, 271] on div "SONGS OF UNIVERSAL, INC. 00353271280 P1195V [PERSON_NAME] 8.34% UMPGNACopyright…" at bounding box center [498, 319] width 811 height 96
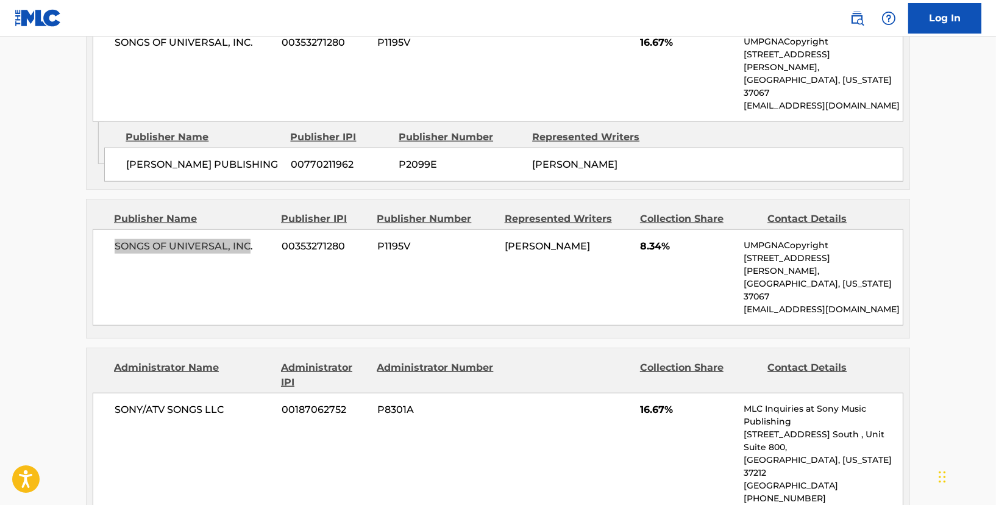
scroll to position [1869, 0]
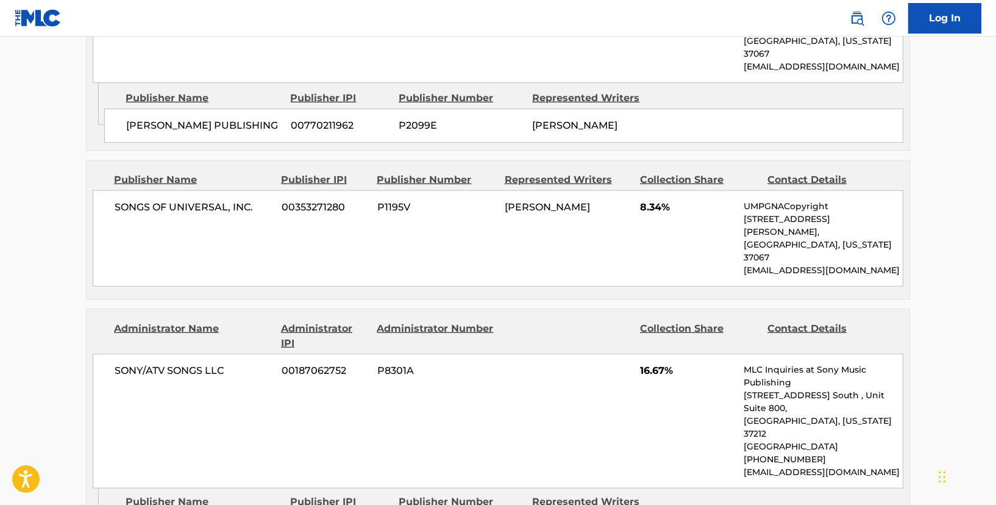
drag, startPoint x: 116, startPoint y: 326, endPoint x: 247, endPoint y: 365, distance: 136.7
